Goal: Task Accomplishment & Management: Use online tool/utility

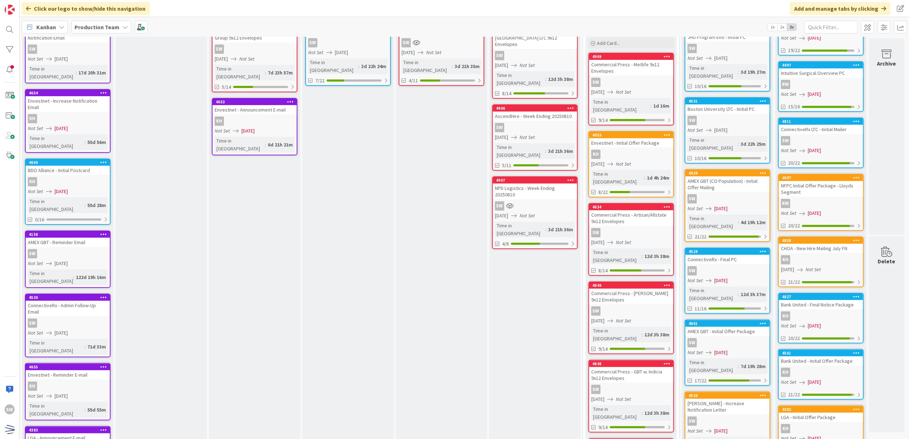
scroll to position [95, 0]
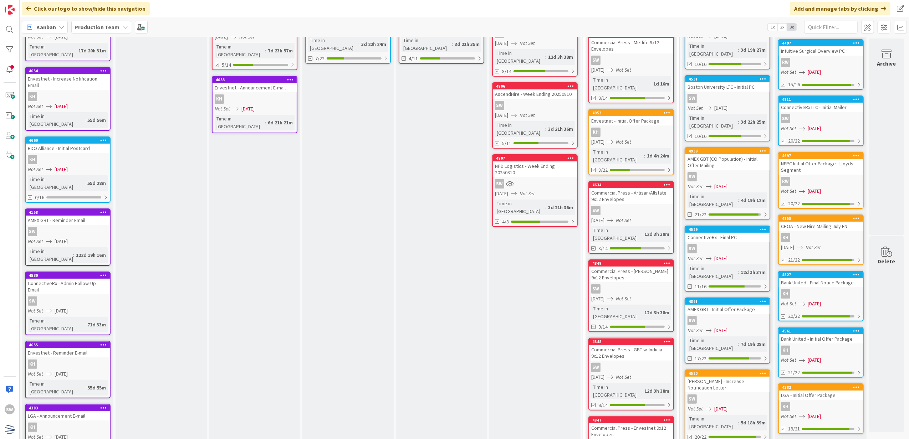
click at [660, 128] on div "KH" at bounding box center [631, 132] width 84 height 9
click at [660, 128] on div "49 Backlog Emails : Timeline gets approved Add Card... 4869 JHU Program End - I…" at bounding box center [464, 238] width 889 height 403
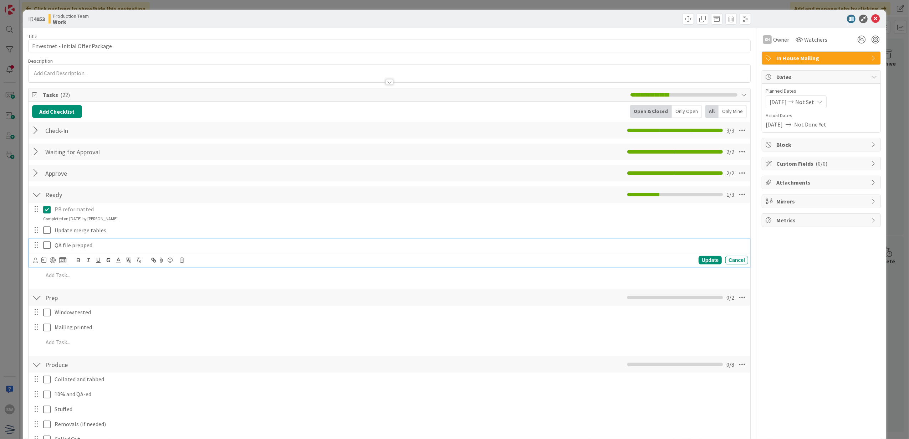
click at [49, 243] on icon at bounding box center [48, 245] width 11 height 9
click at [43, 231] on icon at bounding box center [48, 230] width 11 height 9
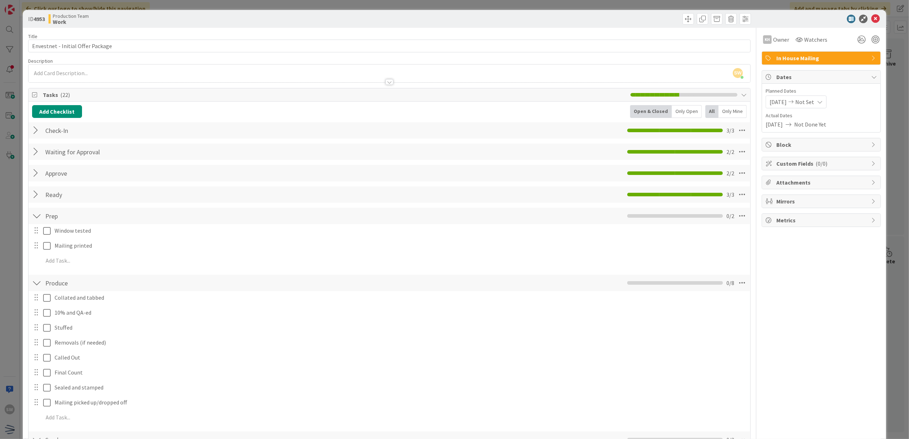
click at [36, 181] on div "Approve Checklist Name 7 / 64 Approve 2 / 2" at bounding box center [390, 173] width 722 height 16
click at [39, 177] on div at bounding box center [36, 173] width 9 height 13
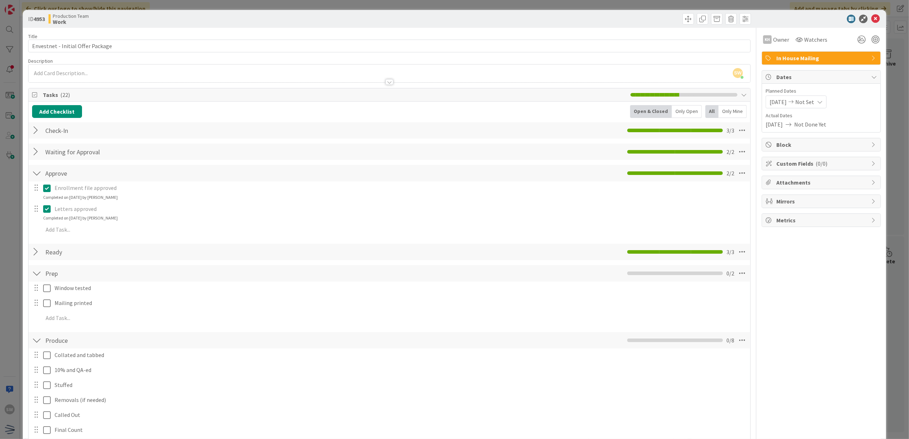
click at [36, 251] on div at bounding box center [36, 252] width 9 height 13
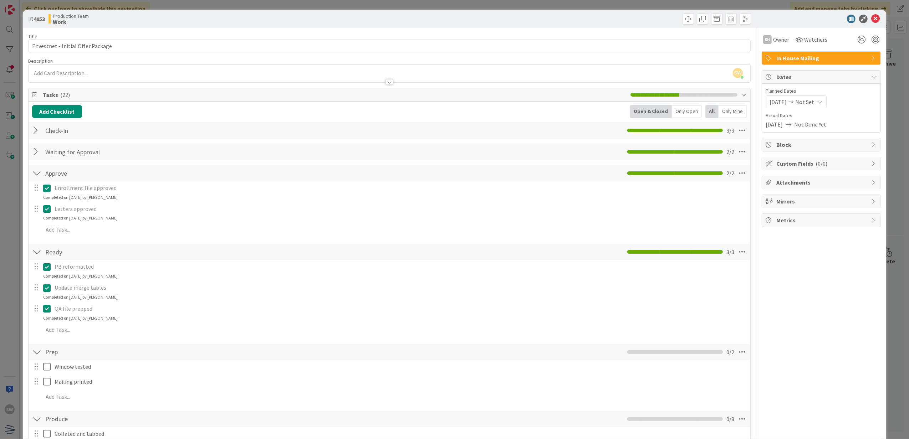
scroll to position [47, 0]
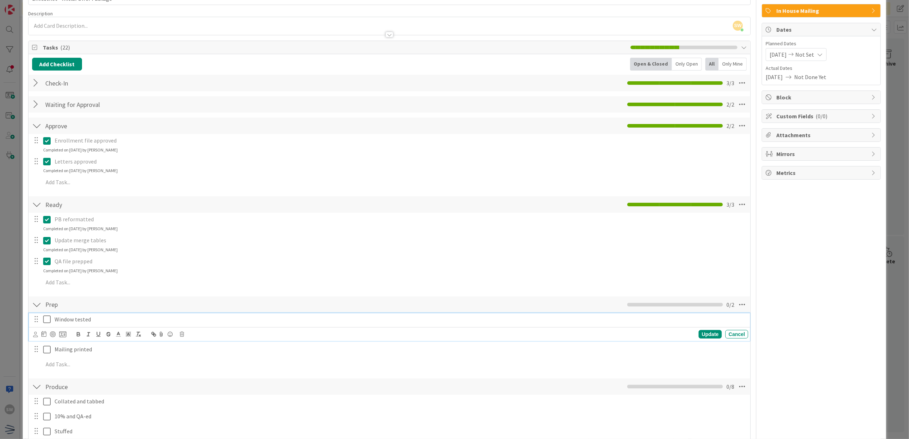
click at [52, 320] on div "Window tested" at bounding box center [400, 319] width 696 height 12
click at [52, 344] on div "Window tested Update Cancel Mailing printed Update Cancel Add Add Multiple Canc…" at bounding box center [389, 343] width 715 height 61
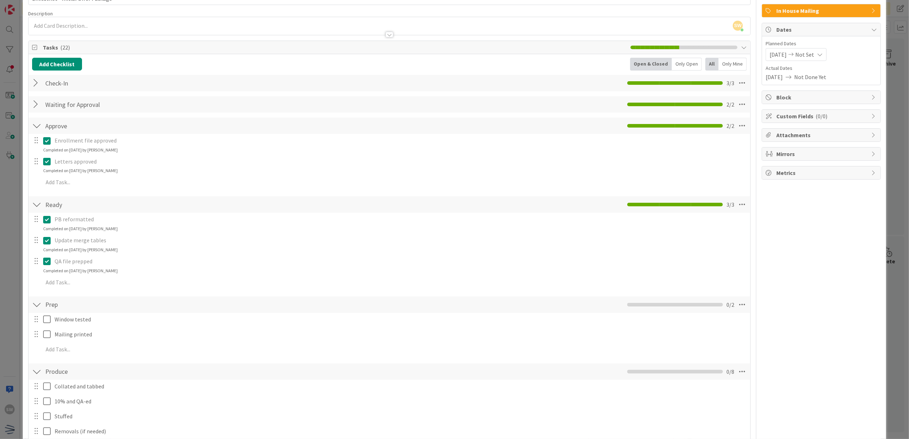
click at [47, 327] on div "Window tested Update Cancel Mailing printed Update Cancel Add Add Multiple Canc…" at bounding box center [389, 336] width 715 height 46
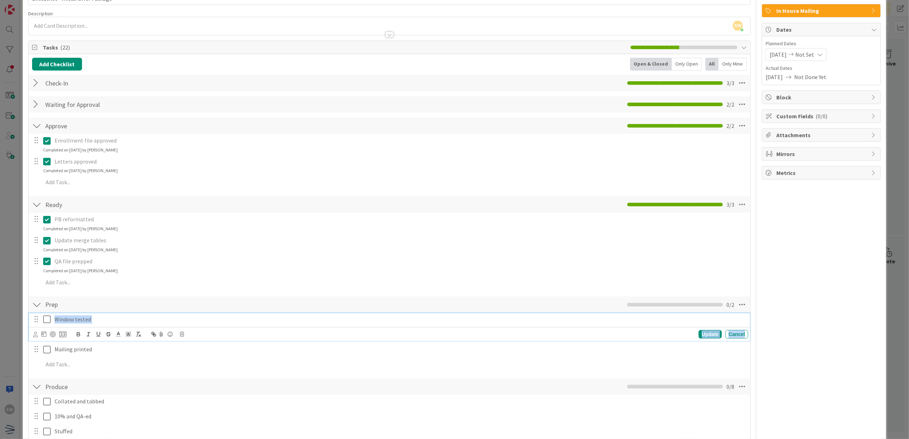
drag, startPoint x: 47, startPoint y: 327, endPoint x: 47, endPoint y: 320, distance: 6.8
click at [47, 320] on icon at bounding box center [48, 319] width 11 height 9
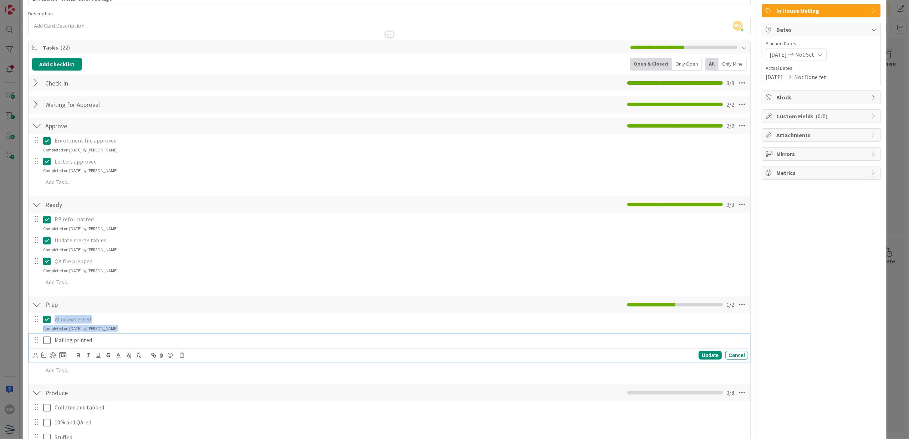
click at [47, 340] on icon at bounding box center [48, 340] width 11 height 9
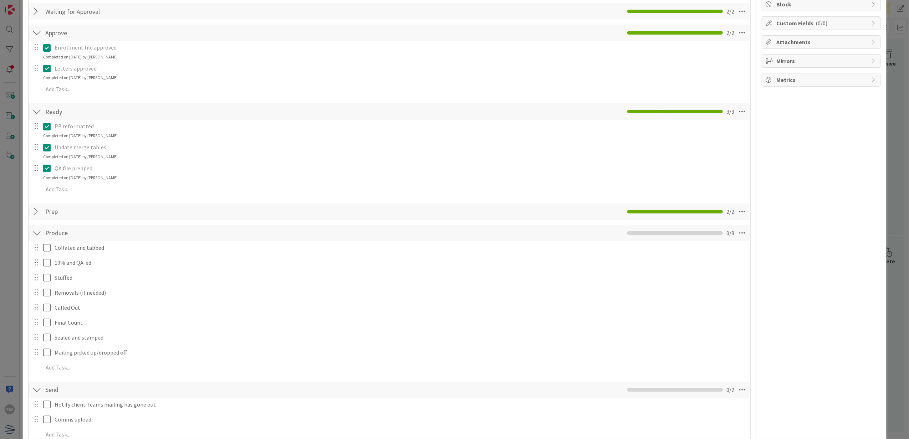
scroll to position [143, 0]
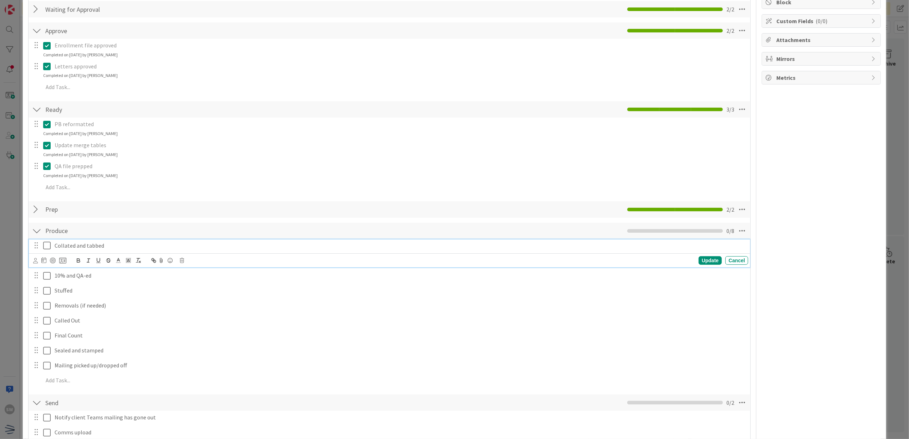
click at [45, 250] on icon at bounding box center [48, 245] width 11 height 9
drag, startPoint x: 47, startPoint y: 266, endPoint x: 47, endPoint y: 291, distance: 25.0
click at [47, 266] on icon at bounding box center [48, 266] width 11 height 9
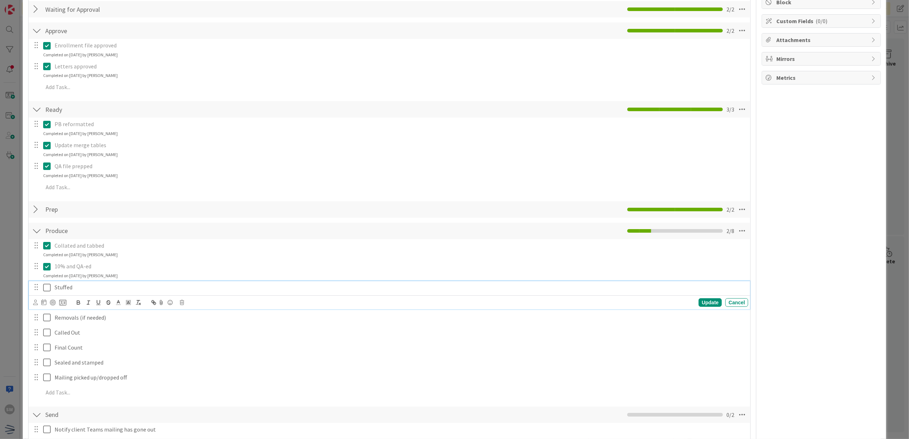
click at [46, 288] on icon at bounding box center [48, 287] width 11 height 9
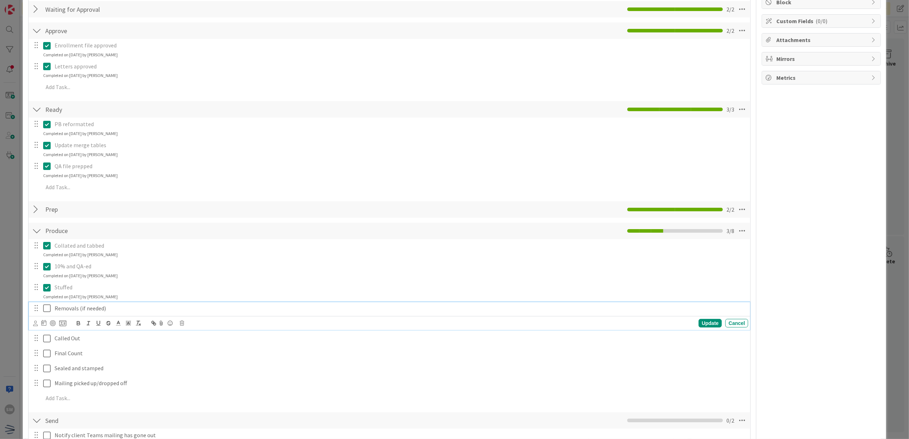
click at [46, 305] on icon at bounding box center [48, 308] width 11 height 9
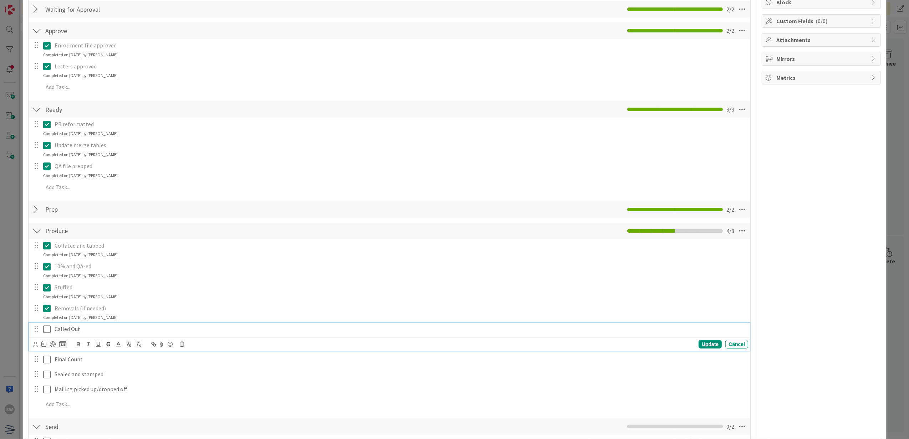
click at [44, 329] on icon at bounding box center [48, 329] width 11 height 9
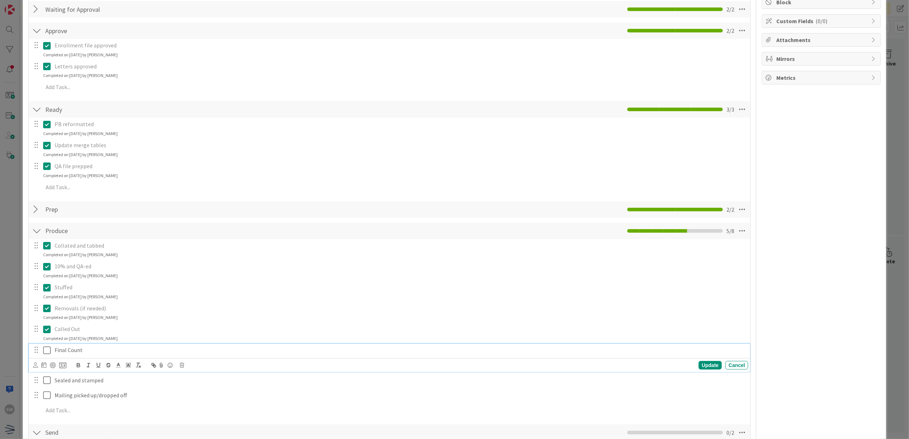
click at [47, 347] on icon at bounding box center [48, 350] width 11 height 9
click at [45, 368] on icon at bounding box center [48, 371] width 11 height 9
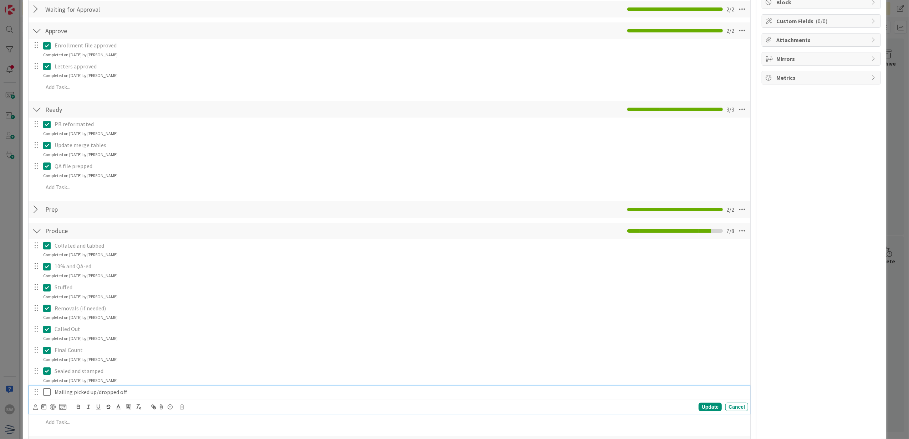
click at [50, 389] on icon at bounding box center [48, 392] width 11 height 9
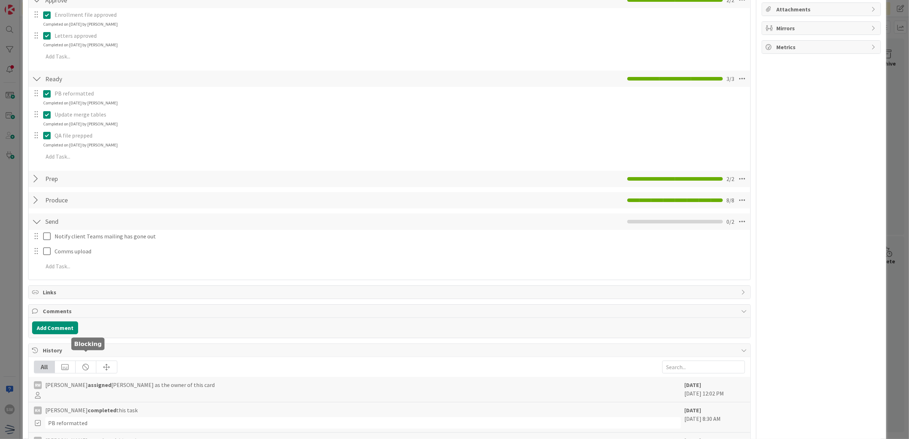
scroll to position [190, 0]
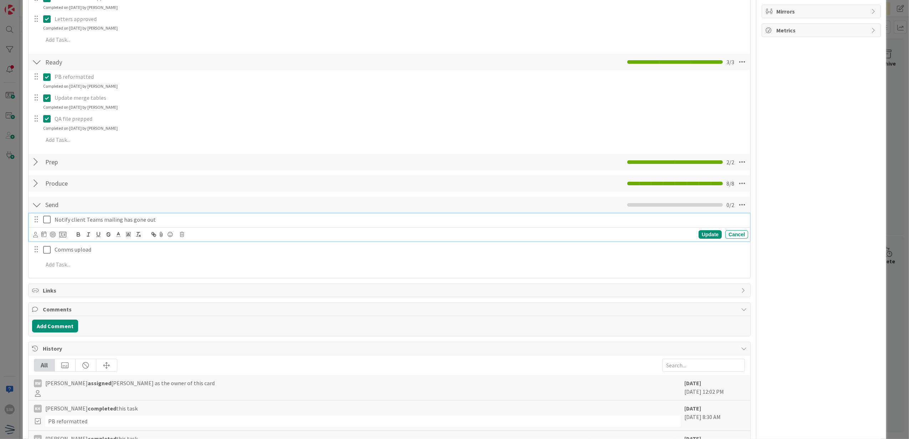
click at [47, 221] on icon at bounding box center [48, 219] width 11 height 9
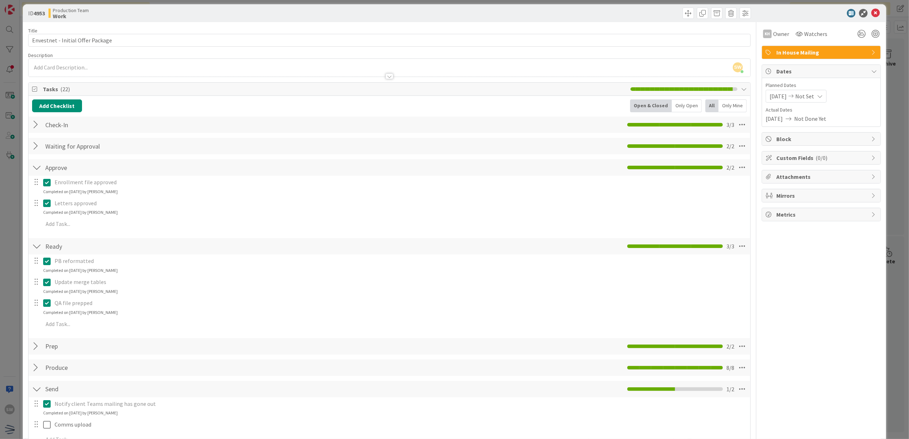
scroll to position [0, 0]
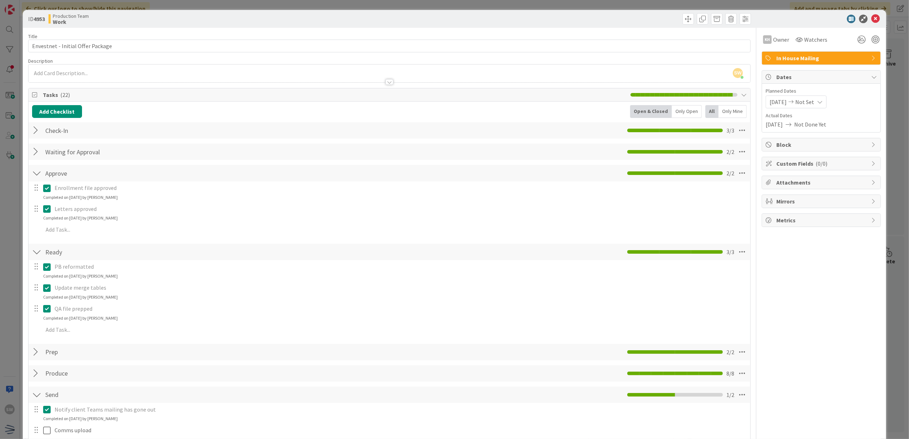
click at [860, 16] on div at bounding box center [817, 19] width 126 height 9
click at [864, 17] on div at bounding box center [817, 19] width 126 height 9
click at [871, 20] on icon at bounding box center [875, 19] width 9 height 9
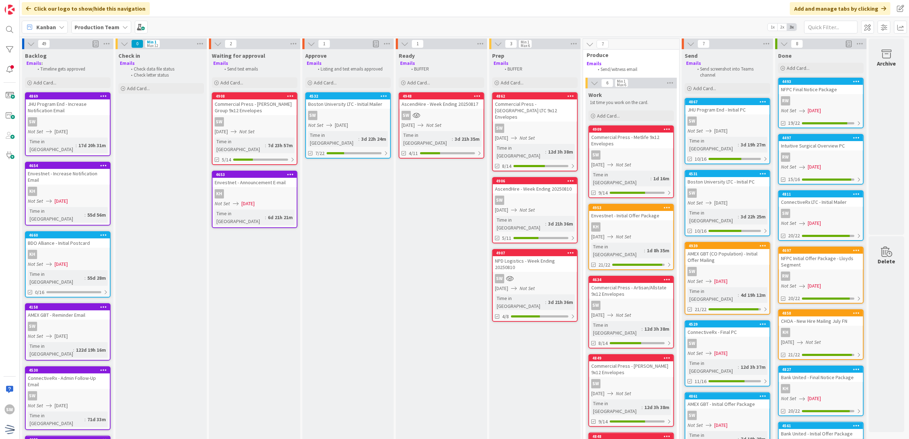
click at [739, 125] on div "SW" at bounding box center [727, 121] width 84 height 9
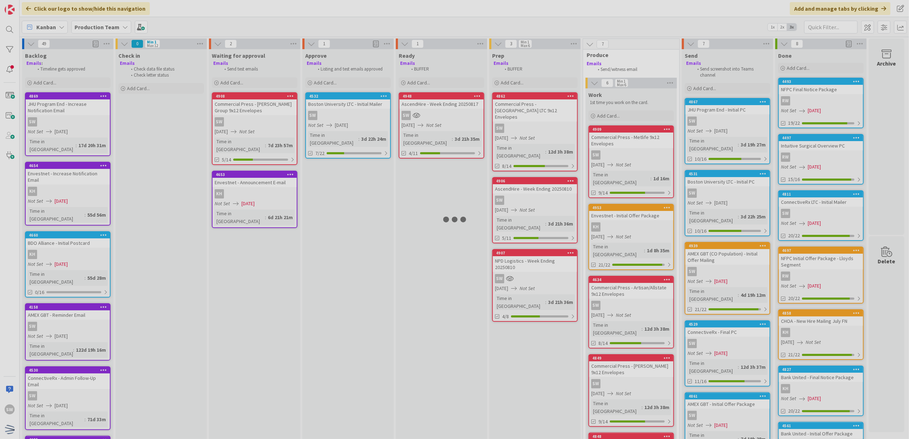
click at [739, 125] on div at bounding box center [454, 219] width 909 height 439
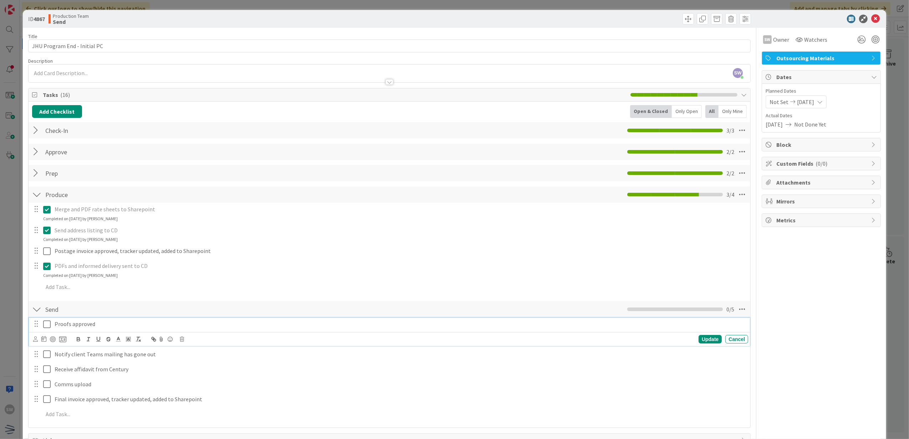
click at [49, 320] on icon at bounding box center [48, 324] width 11 height 9
click at [871, 22] on icon at bounding box center [875, 19] width 9 height 9
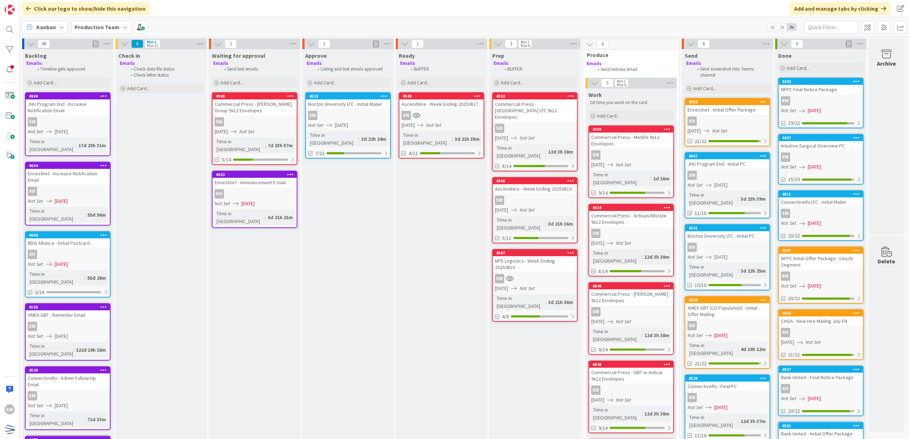
click at [373, 122] on div "Not Set [DATE]" at bounding box center [349, 125] width 82 height 7
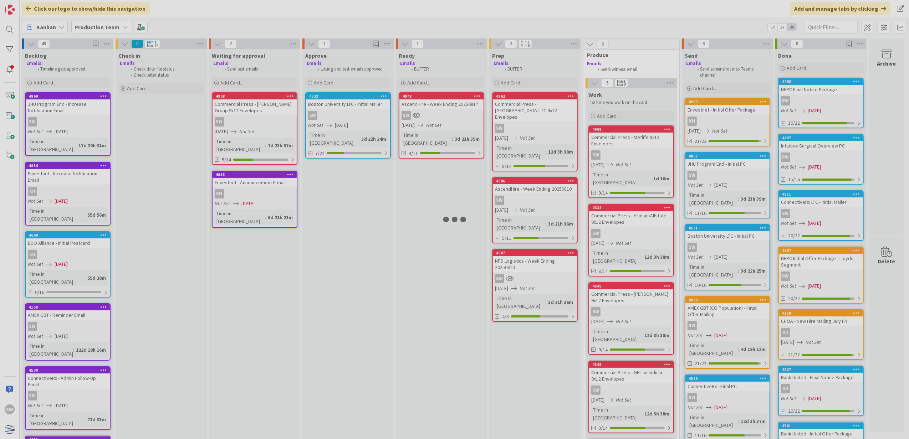
click at [373, 122] on div at bounding box center [454, 219] width 909 height 439
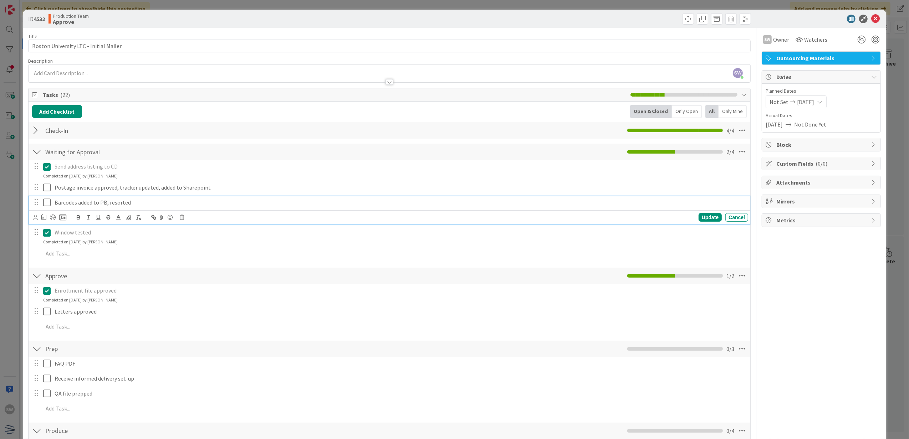
click at [48, 203] on icon at bounding box center [48, 202] width 11 height 9
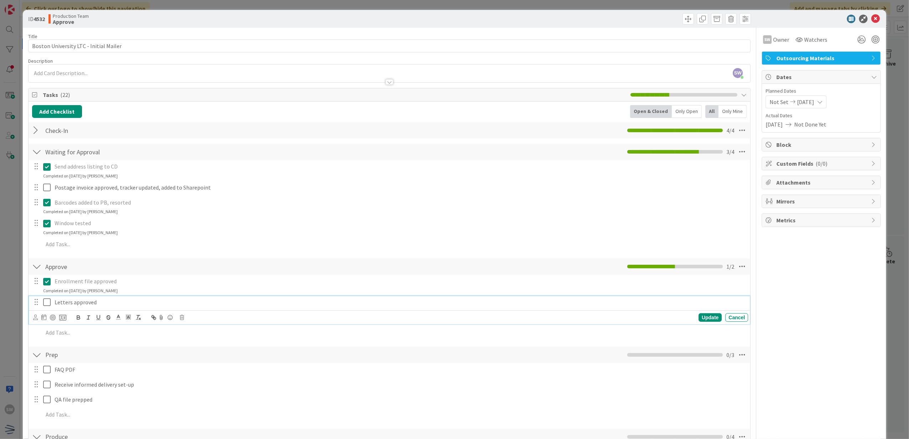
click at [46, 304] on icon at bounding box center [48, 302] width 11 height 9
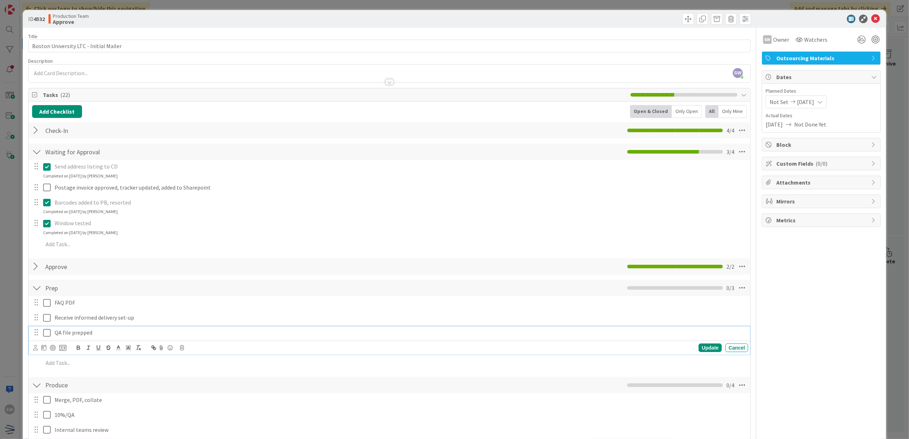
click at [50, 333] on icon at bounding box center [48, 333] width 11 height 9
click at [47, 316] on icon at bounding box center [48, 318] width 11 height 9
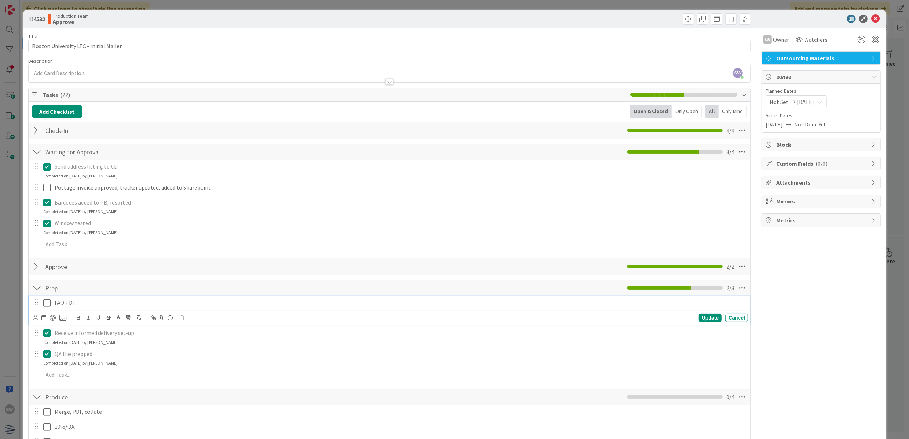
click at [46, 303] on icon at bounding box center [48, 303] width 11 height 9
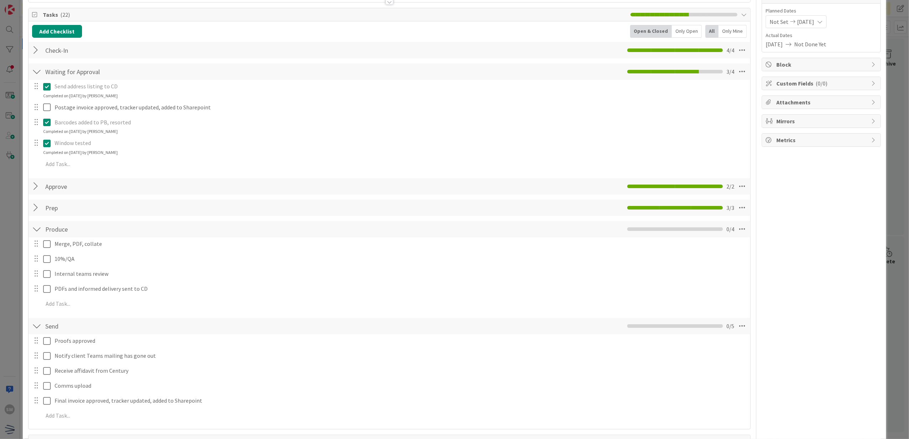
scroll to position [95, 0]
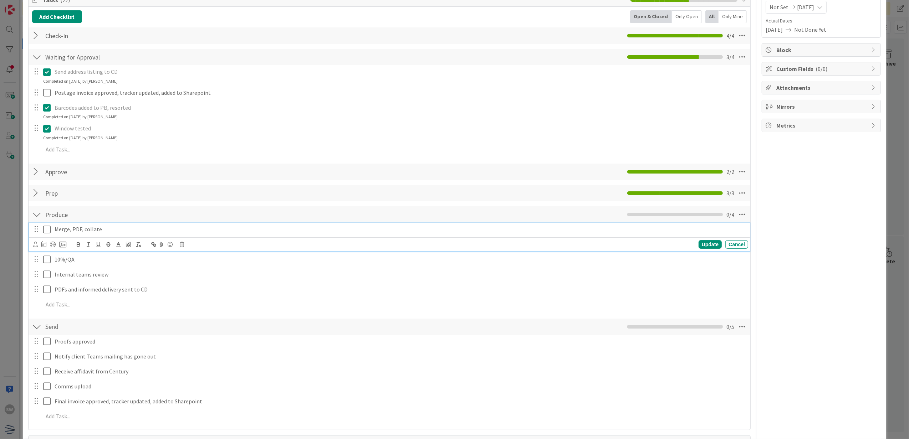
click at [49, 231] on icon at bounding box center [48, 229] width 11 height 9
click at [49, 253] on icon at bounding box center [48, 250] width 11 height 9
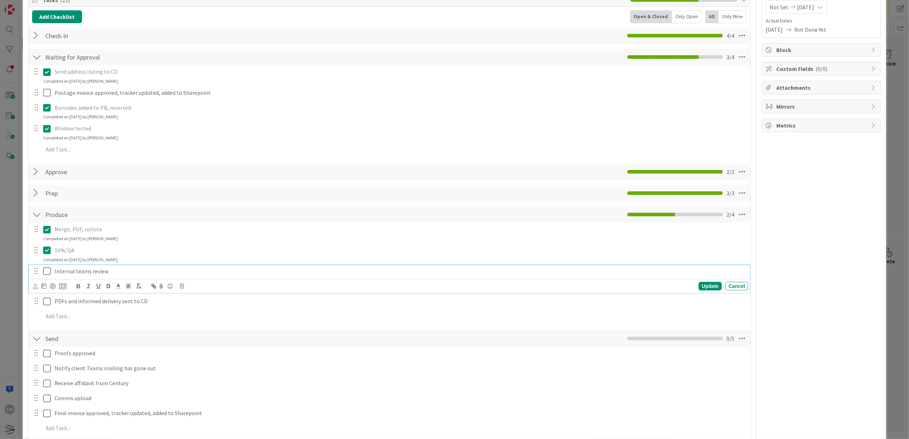
click at [48, 272] on icon at bounding box center [48, 271] width 11 height 9
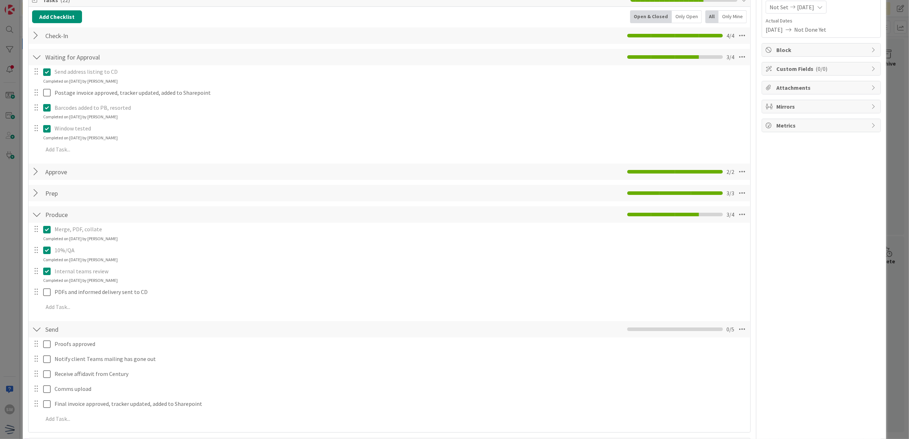
click at [48, 286] on div "Merge, PDF, collate Update Cancel Completed on [DATE] by [PERSON_NAME] 10%/QA U…" at bounding box center [389, 269] width 715 height 93
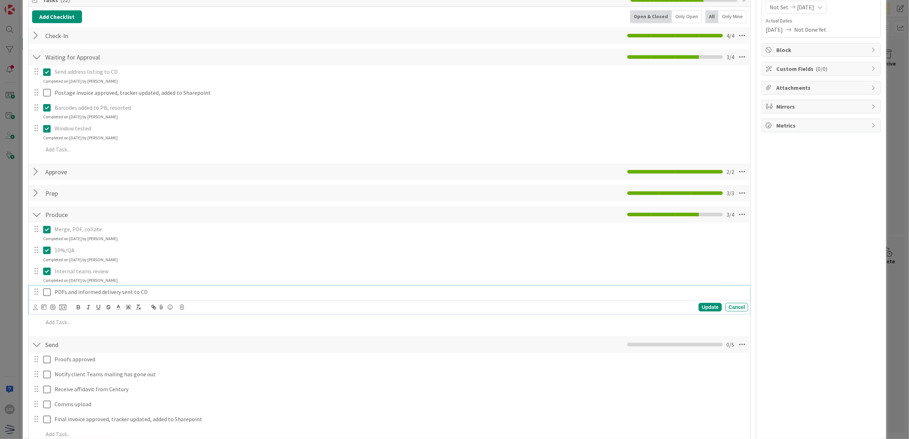
click at [47, 291] on icon at bounding box center [48, 292] width 11 height 9
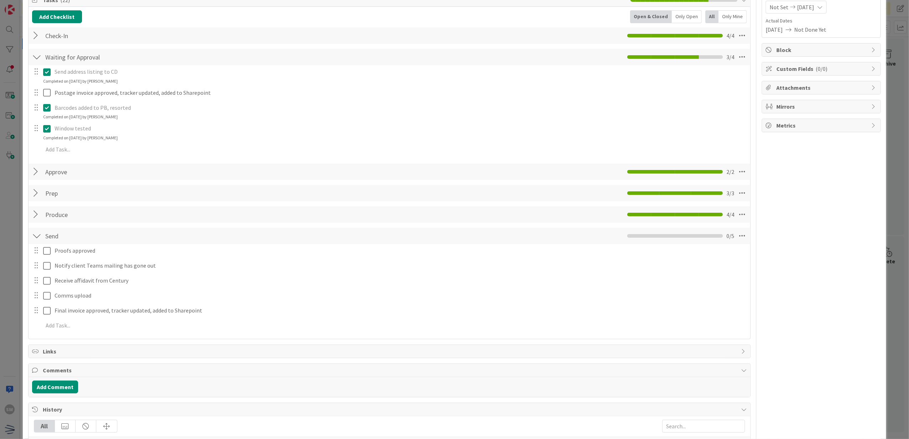
scroll to position [0, 0]
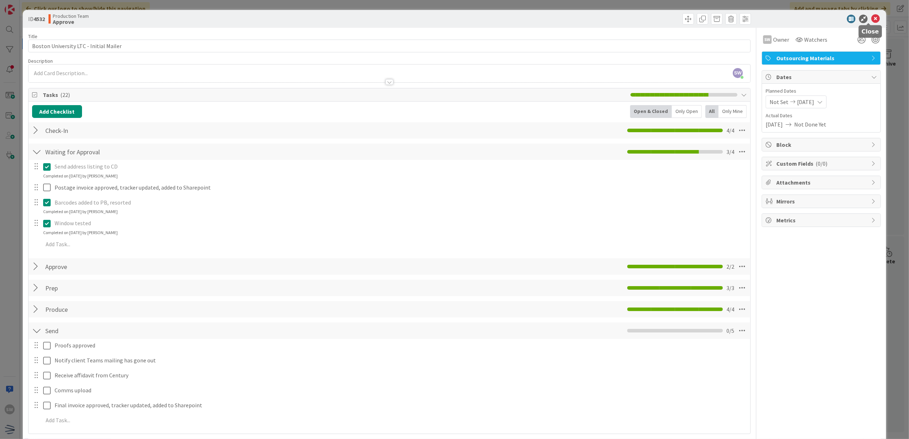
click at [871, 20] on icon at bounding box center [875, 19] width 9 height 9
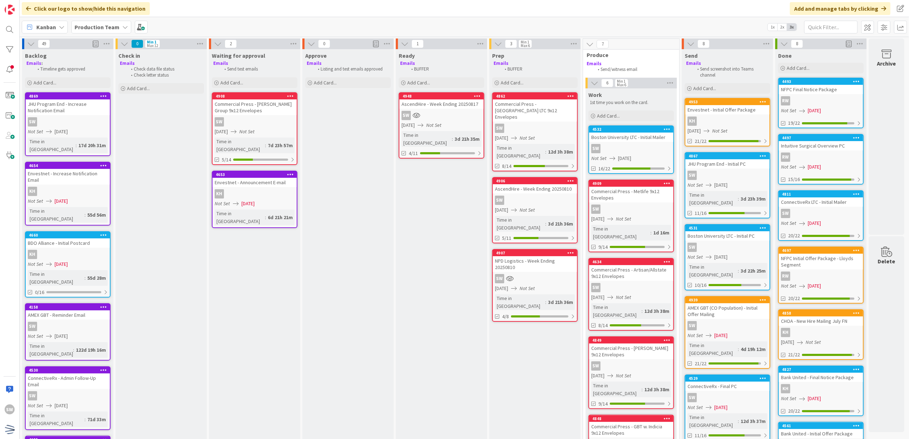
click at [526, 274] on div "SW" at bounding box center [535, 278] width 84 height 9
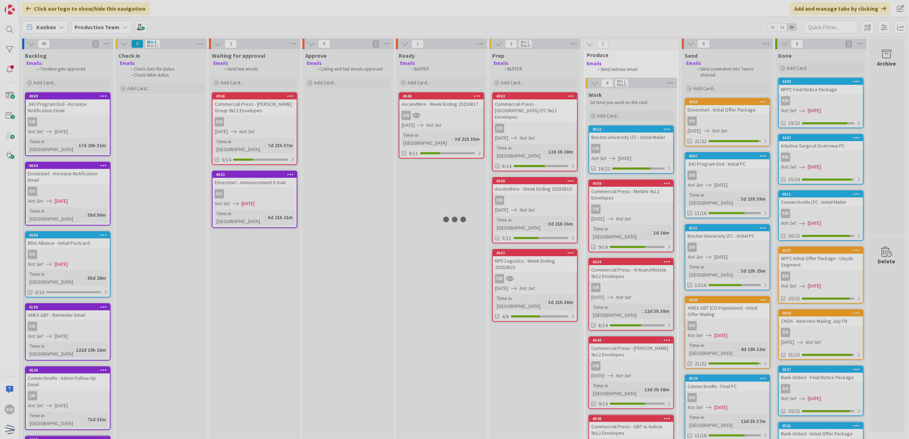
click at [526, 252] on div at bounding box center [454, 219] width 909 height 439
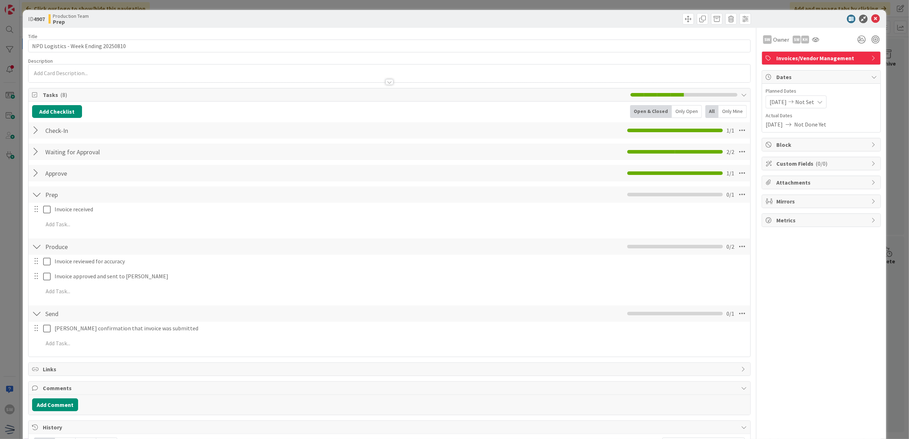
click at [871, 21] on icon at bounding box center [875, 19] width 9 height 9
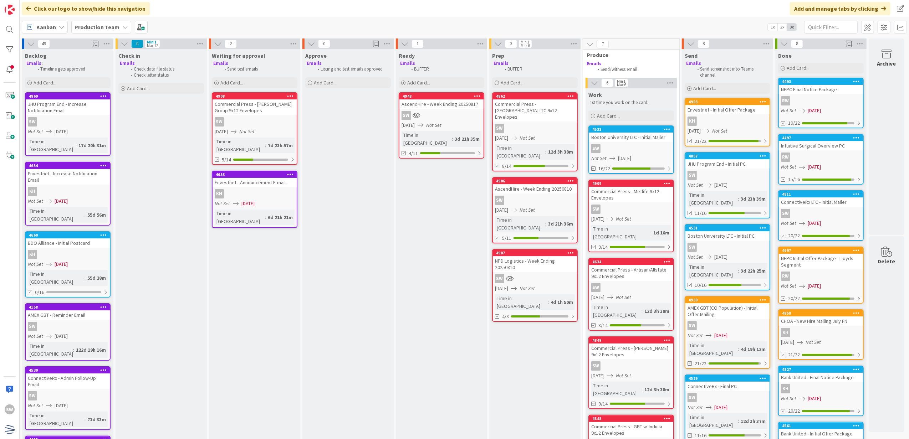
click at [546, 220] on div "3d 21h 36m" at bounding box center [560, 224] width 29 height 8
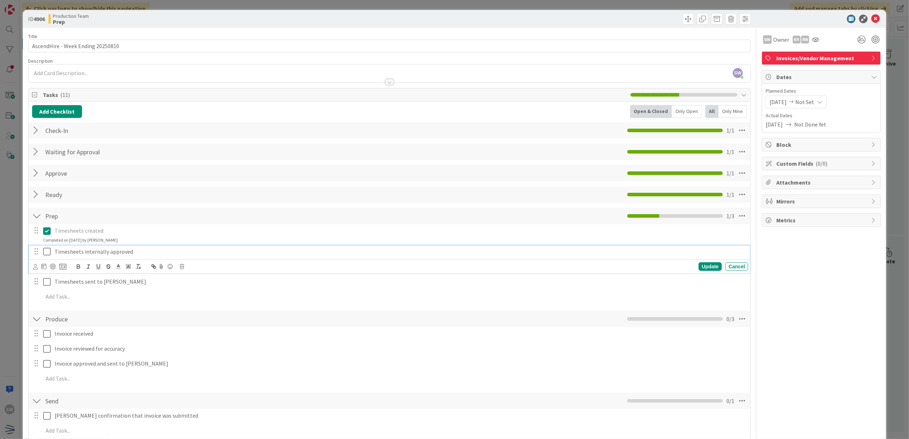
click at [53, 254] on div "Timesheets internally approved" at bounding box center [400, 252] width 696 height 12
click at [45, 252] on icon at bounding box center [48, 251] width 11 height 9
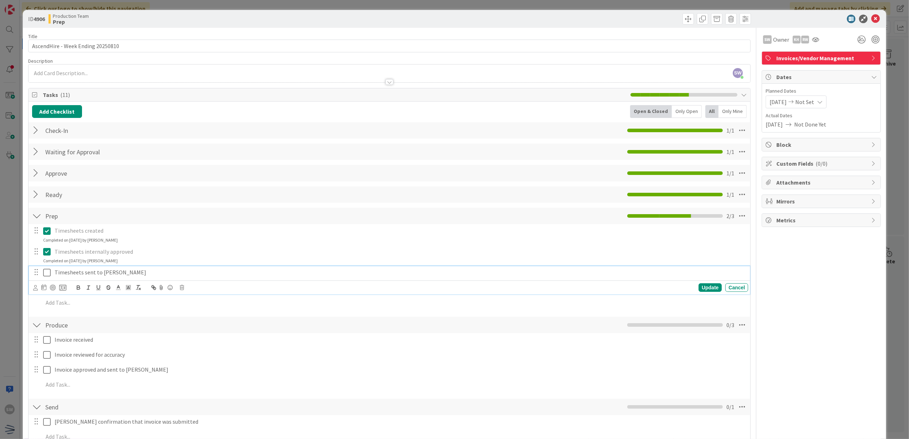
click at [43, 269] on icon at bounding box center [48, 272] width 11 height 9
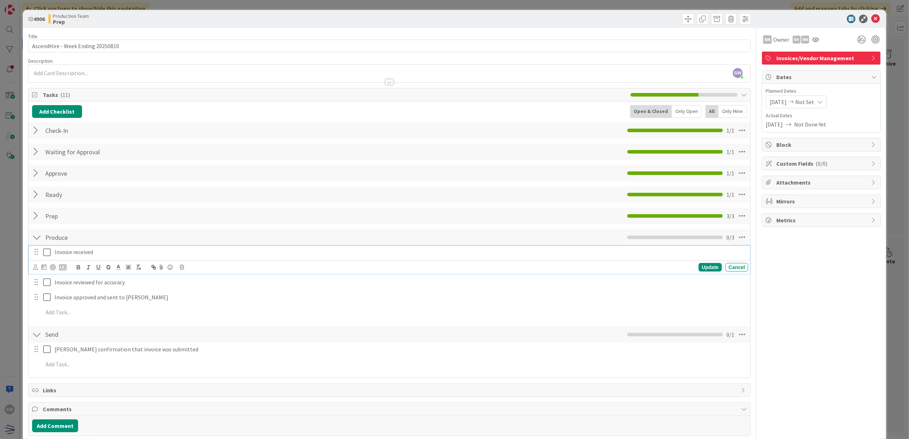
click at [47, 255] on icon at bounding box center [48, 252] width 11 height 9
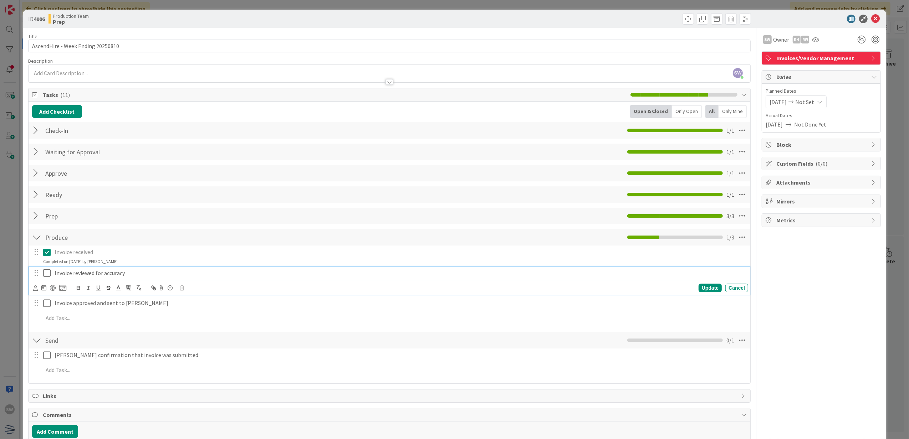
click at [49, 275] on icon at bounding box center [48, 273] width 11 height 9
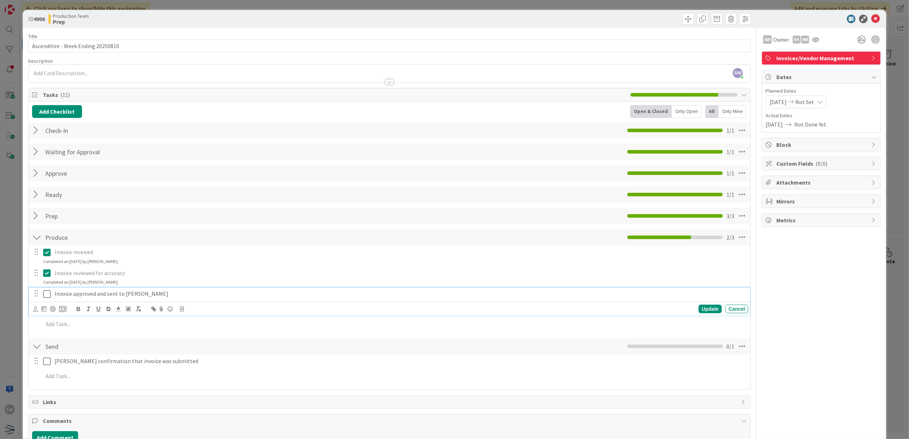
click at [46, 291] on icon at bounding box center [48, 294] width 11 height 9
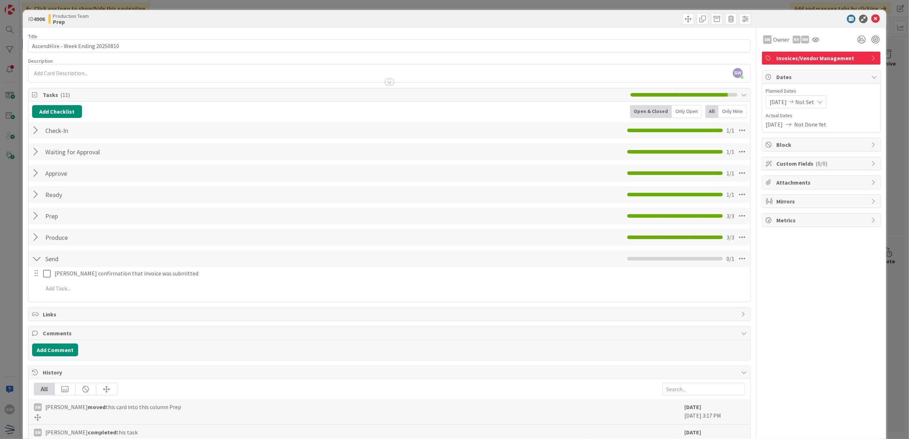
click at [871, 20] on icon at bounding box center [875, 19] width 9 height 9
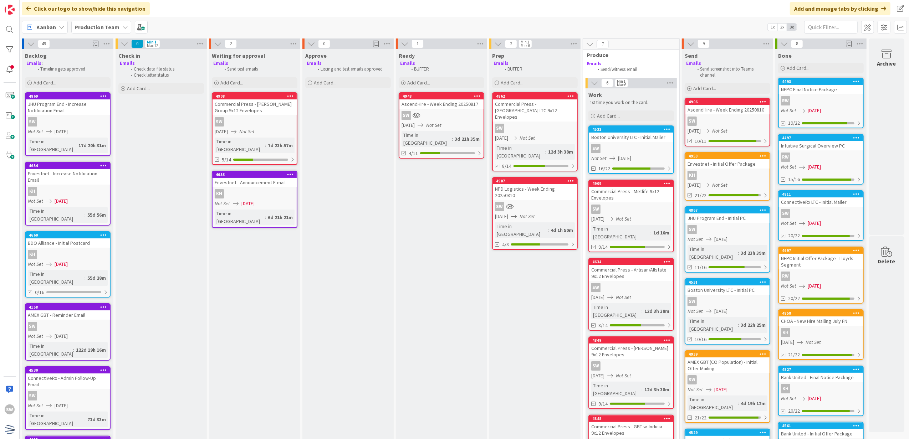
click at [554, 202] on div "SW" at bounding box center [535, 206] width 84 height 9
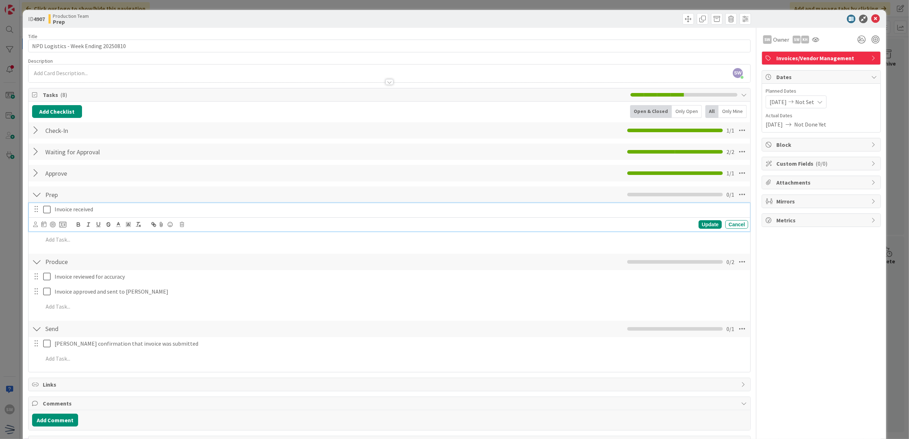
click at [46, 210] on icon at bounding box center [48, 209] width 11 height 9
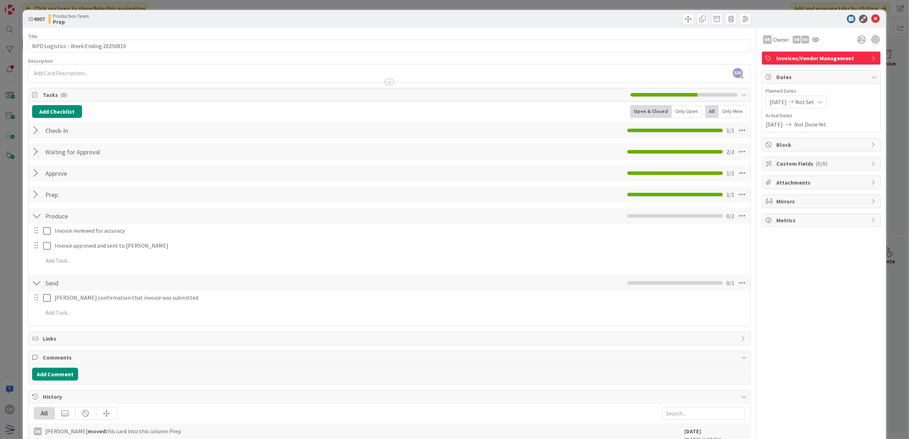
click at [49, 240] on div "Invoice reviewed for accuracy Update Cancel Invoice approved and sent to [PERSO…" at bounding box center [389, 247] width 715 height 46
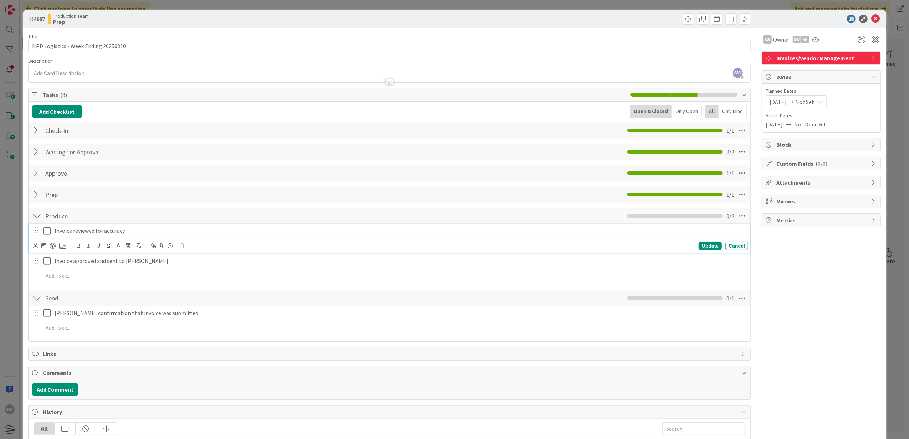
click at [48, 231] on icon at bounding box center [48, 231] width 11 height 9
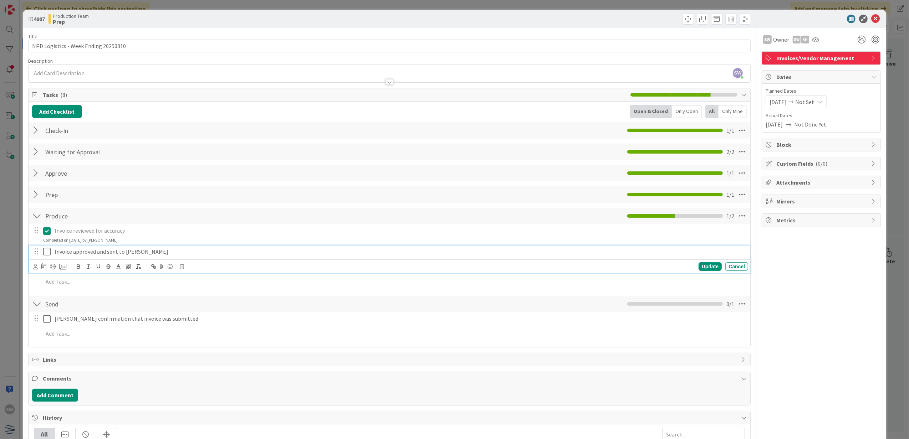
click at [46, 250] on icon at bounding box center [48, 251] width 11 height 9
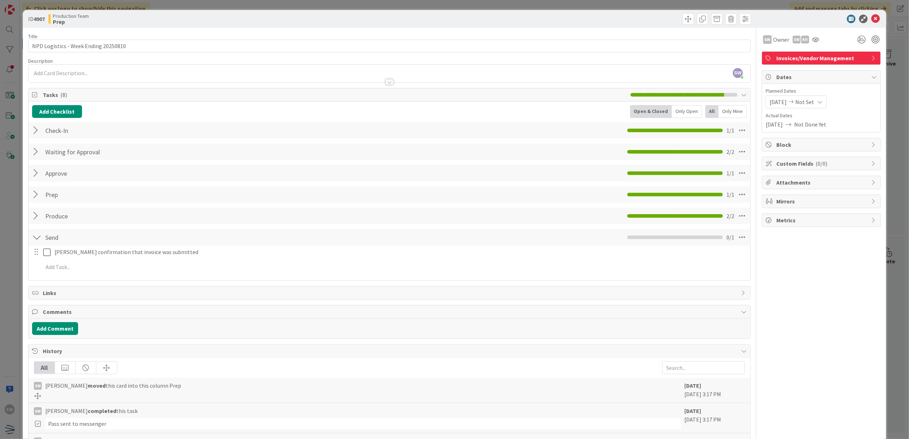
click at [873, 18] on icon at bounding box center [875, 19] width 9 height 9
